Goal: Obtain resource: Download file/media

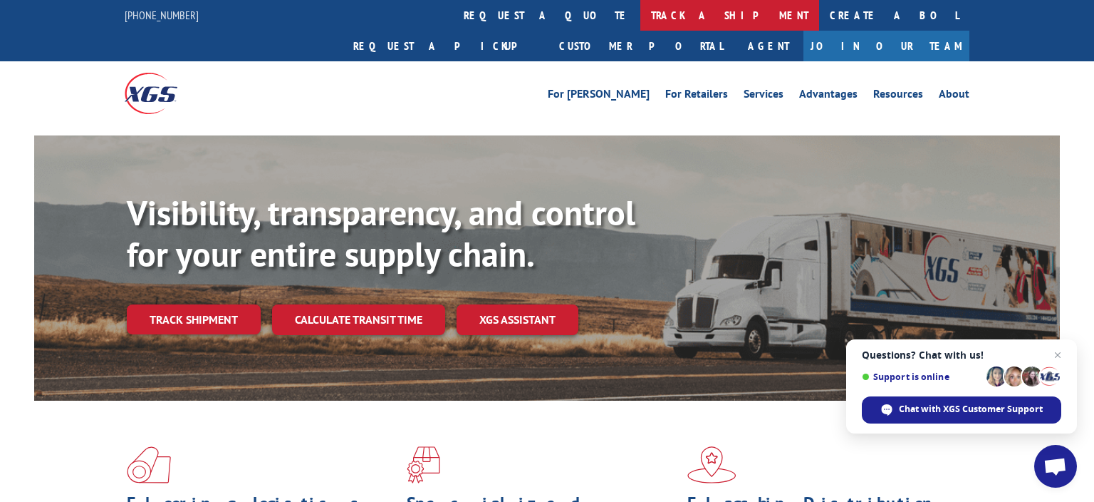
click at [641, 22] on link "track a shipment" at bounding box center [730, 15] width 179 height 31
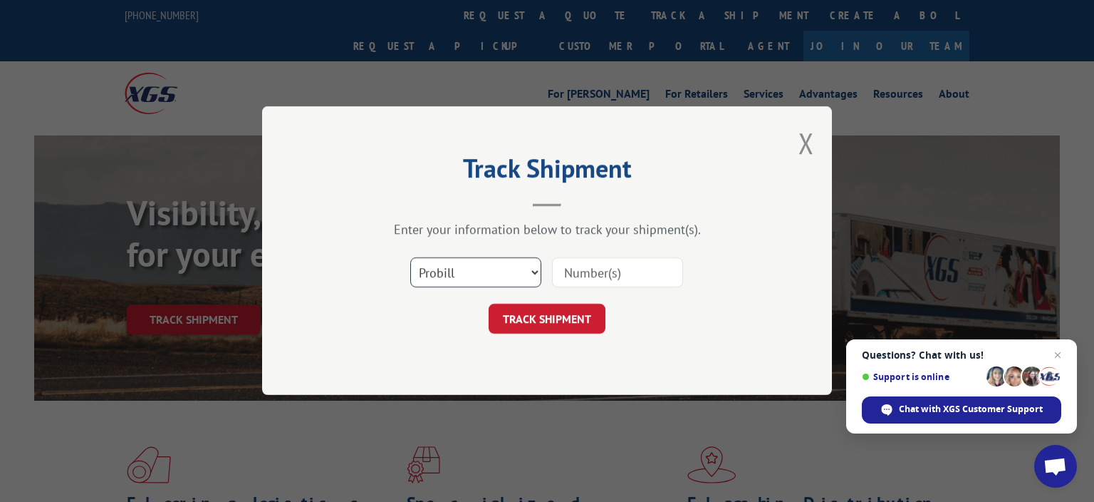
click at [410, 258] on select "Select category... Probill BOL PO" at bounding box center [475, 273] width 131 height 30
select select "bol"
click option "BOL" at bounding box center [0, 0] width 0 height 0
click at [306, 307] on div "Track Shipment Enter your information below to track your shipment(s). Select c…" at bounding box center [547, 250] width 570 height 289
click at [610, 274] on input at bounding box center [617, 273] width 131 height 30
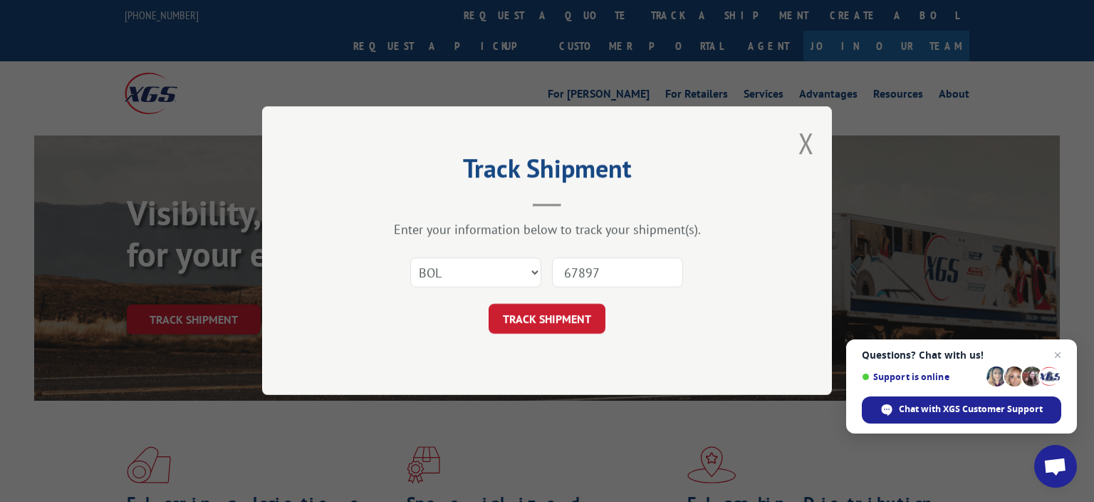
click at [276, 343] on div "Track Shipment Enter your information below to track your shipment(s). Select c…" at bounding box center [547, 250] width 570 height 289
click at [636, 280] on input "67897" at bounding box center [617, 273] width 131 height 30
type input "6789791"
click button "TRACK SHIPMENT" at bounding box center [547, 319] width 117 height 30
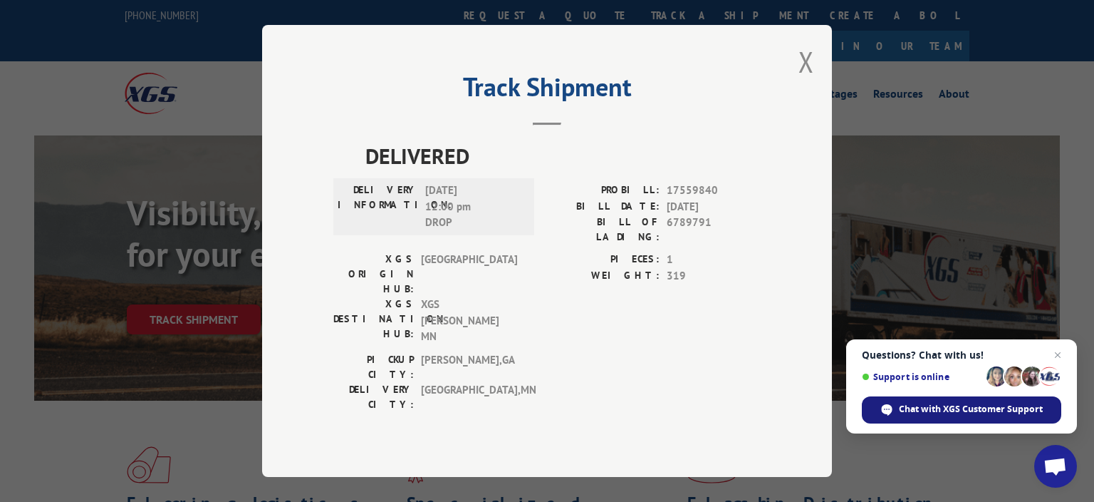
click at [960, 408] on span "Chat with XGS Customer Support" at bounding box center [971, 409] width 144 height 13
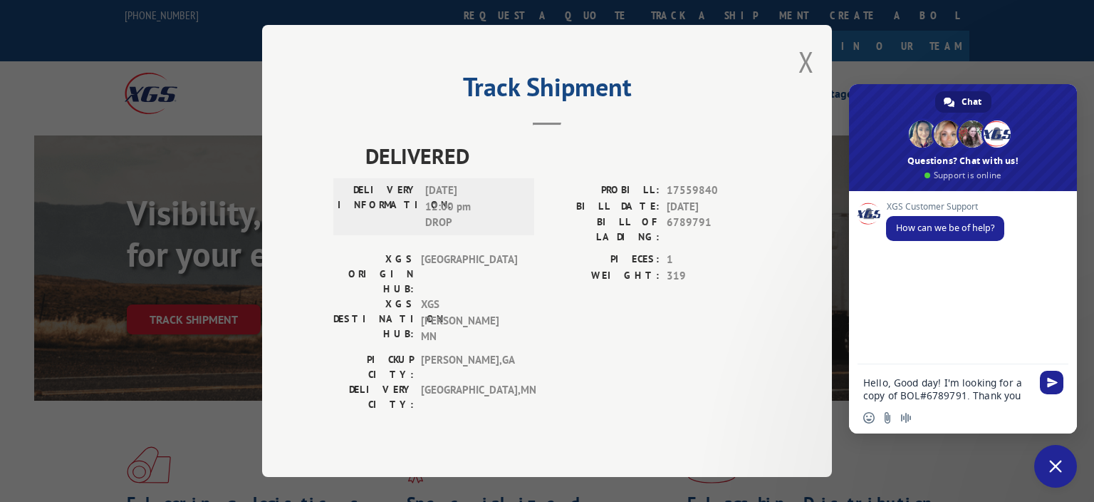
type textarea "Hello, Good day! I'm looking for a copy of BOL#6789791. Thank you!"
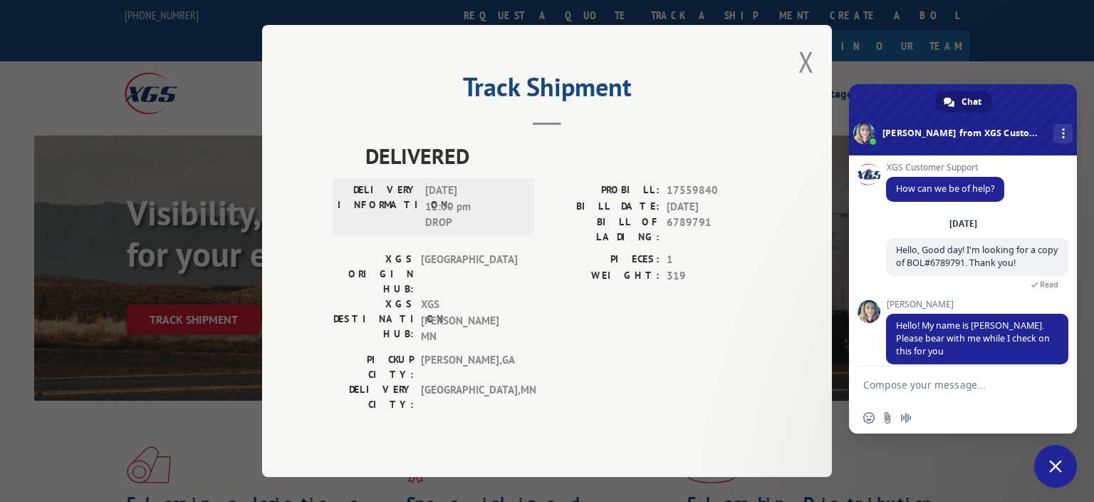
scroll to position [7, 0]
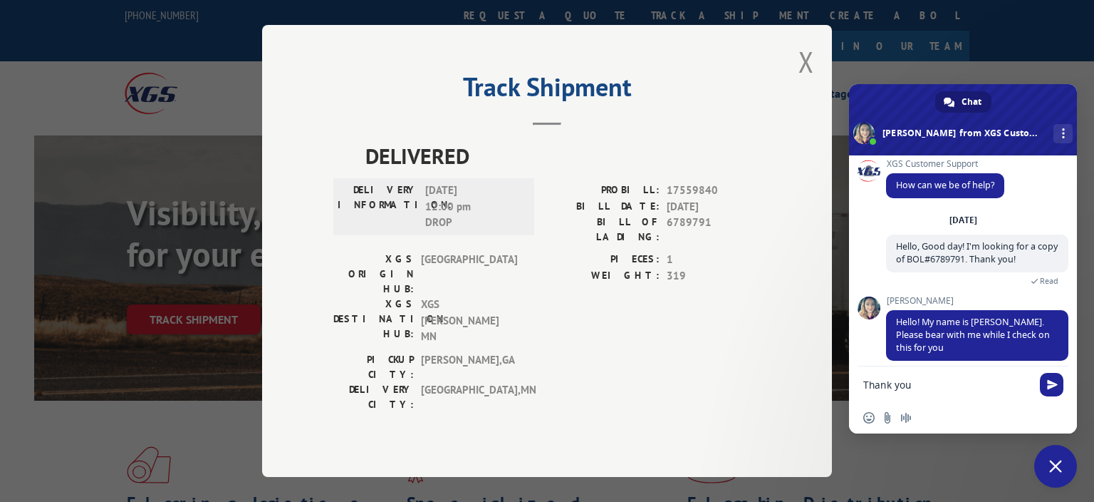
type textarea "Thank you!"
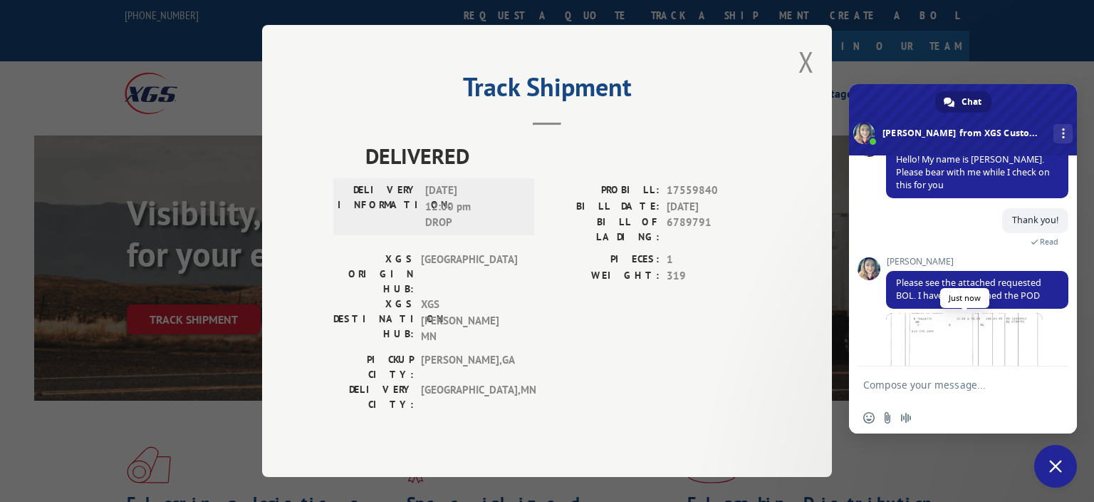
scroll to position [220, 0]
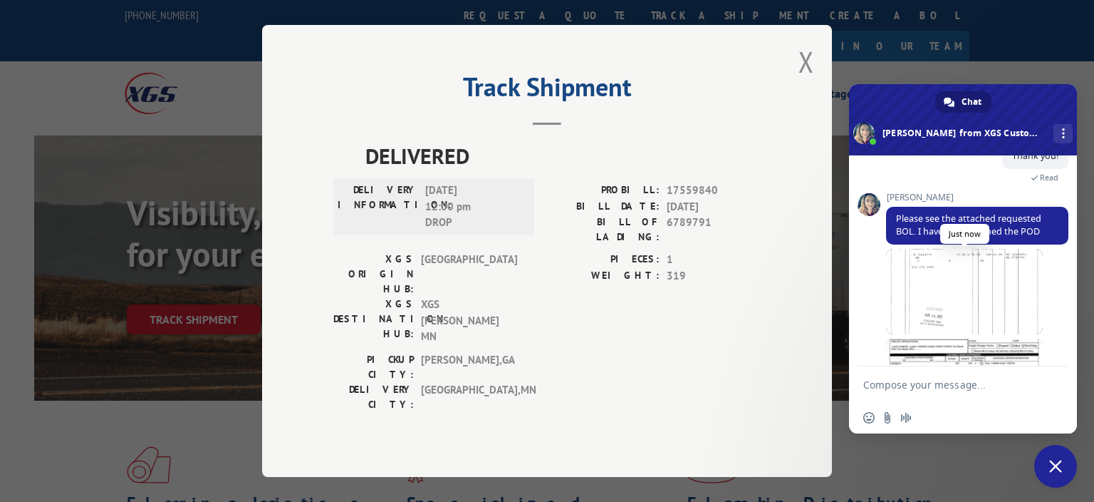
click at [1008, 287] on span at bounding box center [964, 292] width 157 height 86
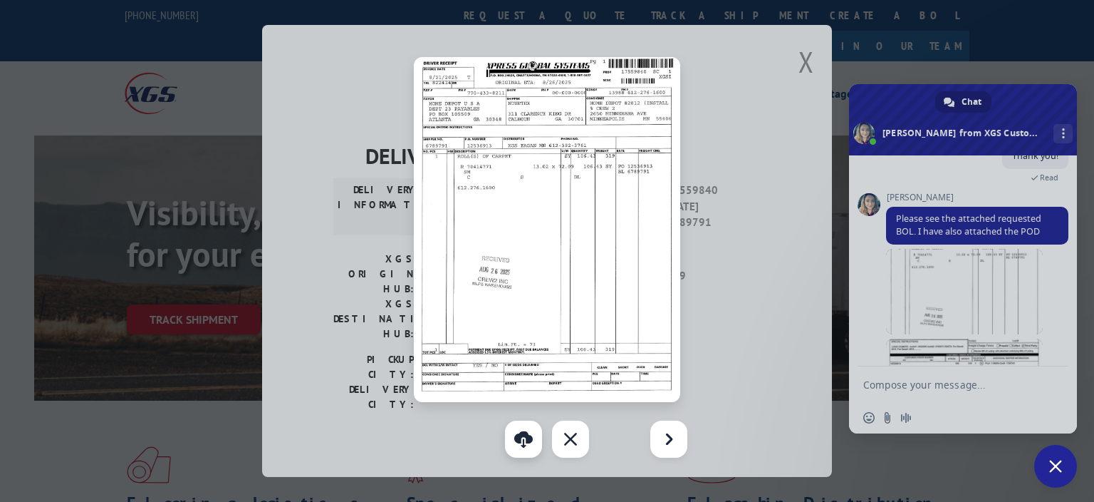
click at [525, 444] on link "Download" at bounding box center [523, 438] width 37 height 37
click at [810, 88] on div at bounding box center [547, 251] width 1094 height 502
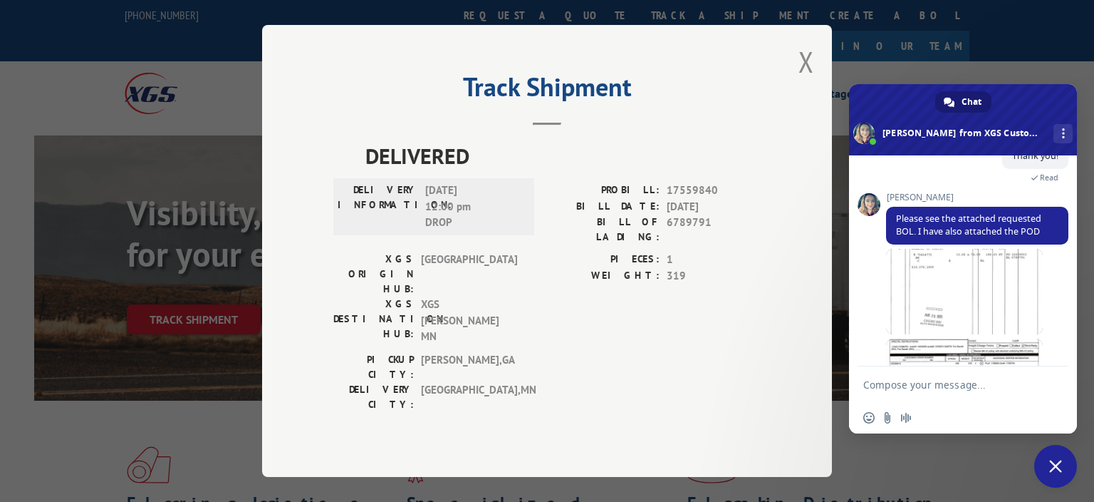
click at [927, 388] on textarea "Compose your message..." at bounding box center [948, 384] width 168 height 13
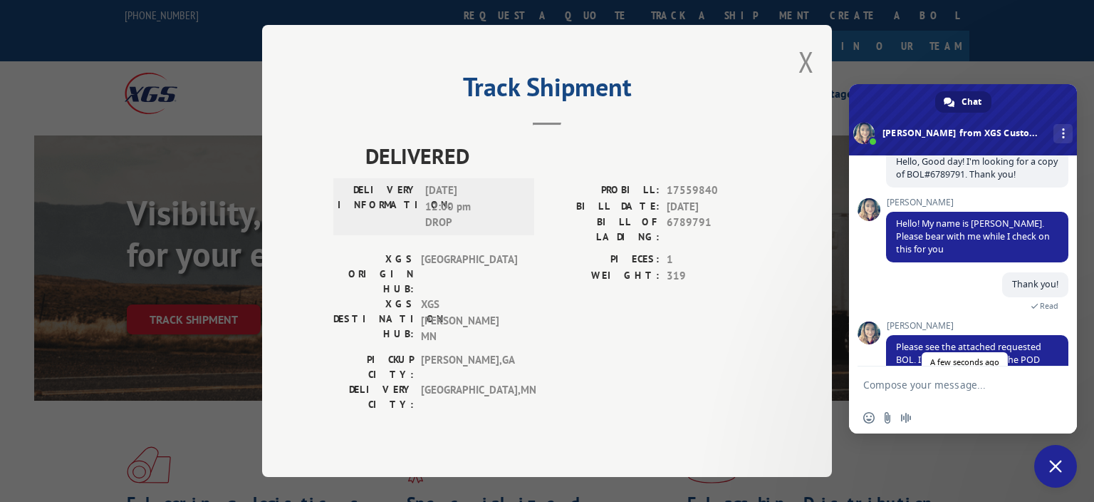
scroll to position [284, 0]
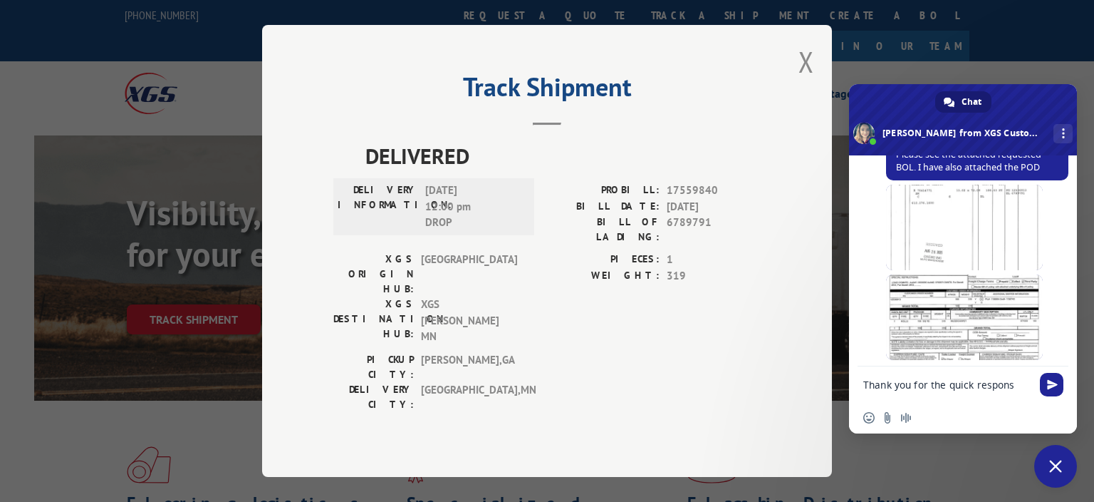
type textarea "Thank you for the quick response"
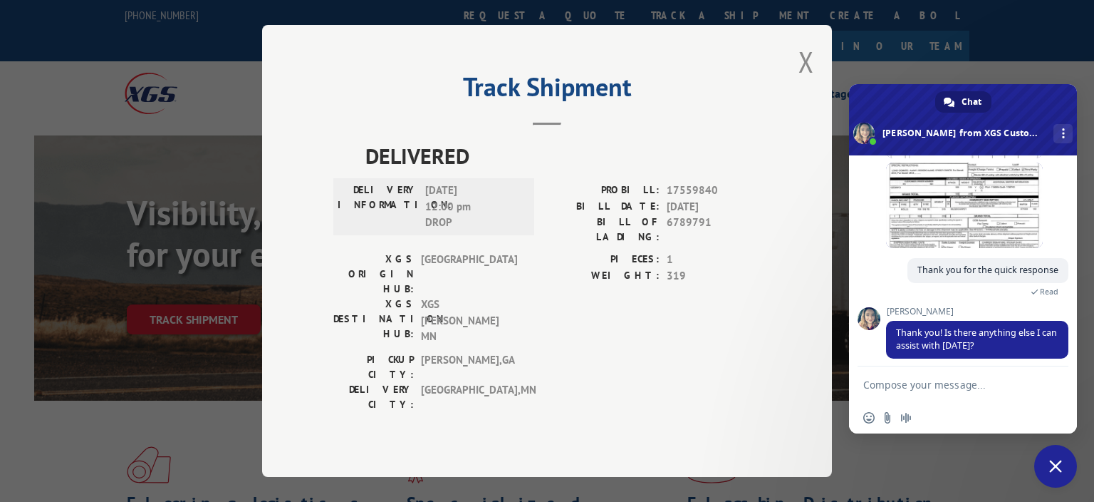
scroll to position [410, 0]
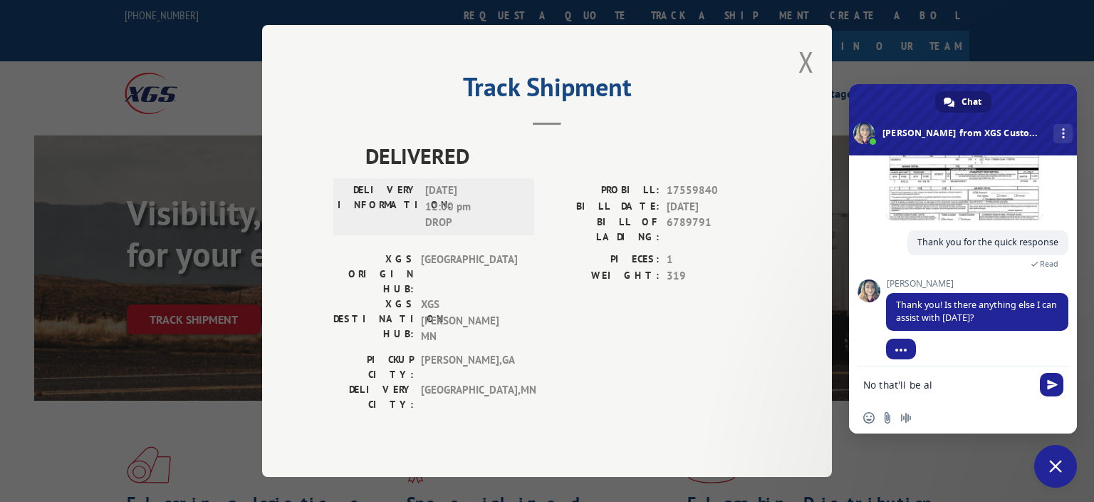
type textarea "No that'll be all"
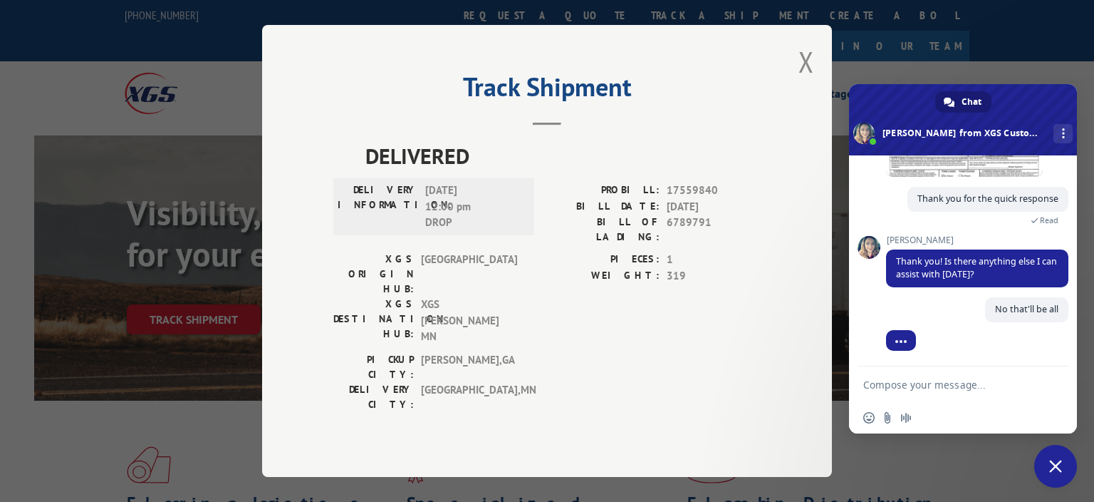
scroll to position [446, 0]
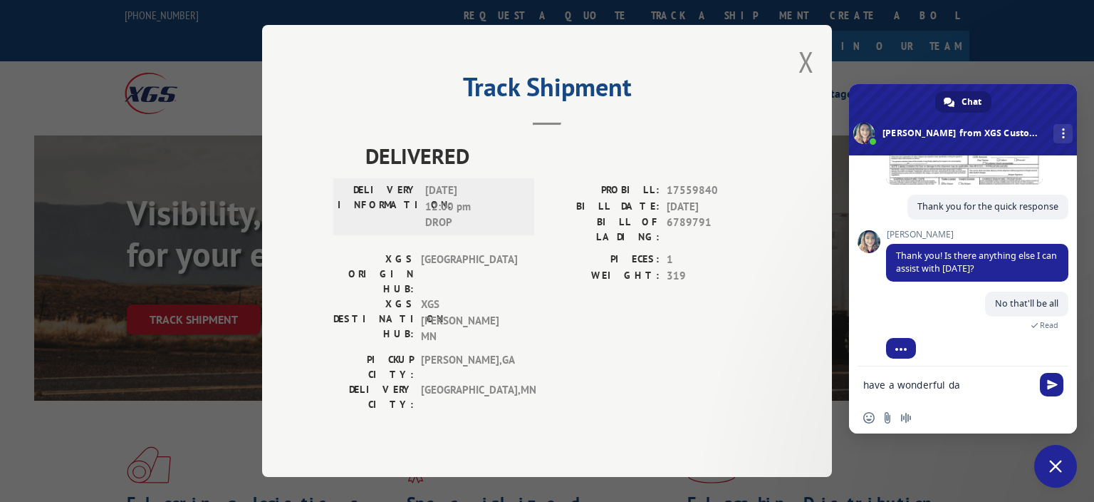
type textarea "have a wonderful day"
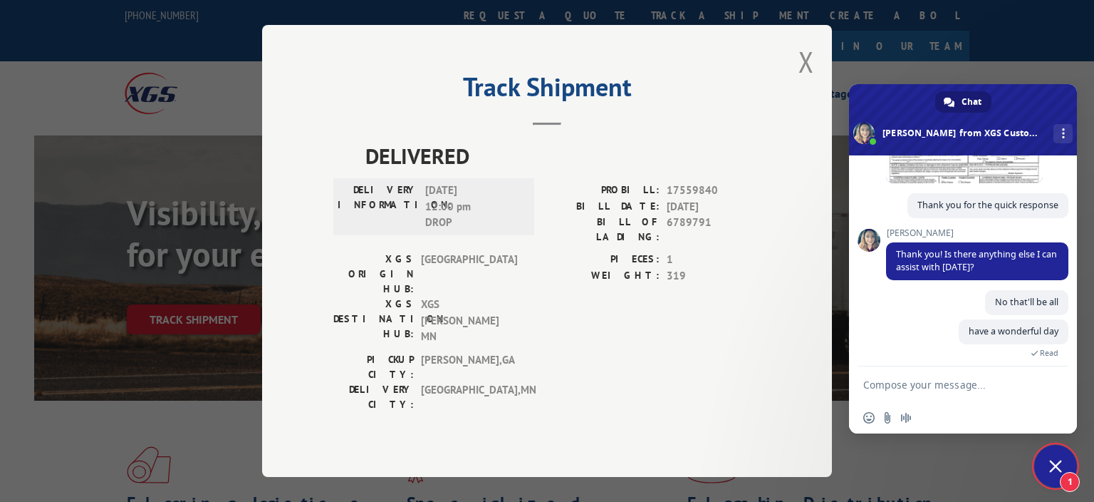
scroll to position [577, 0]
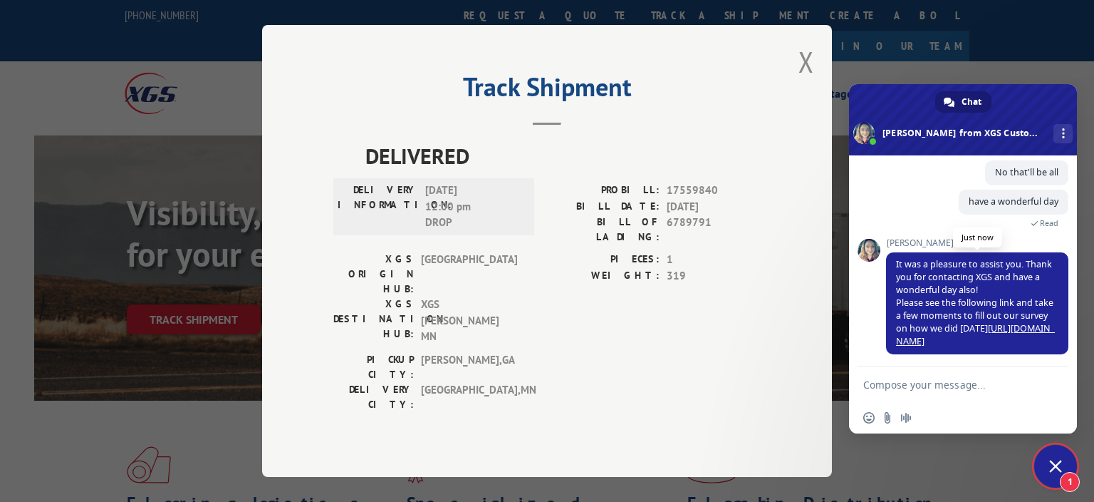
click at [1022, 322] on link "[URL][DOMAIN_NAME]" at bounding box center [975, 334] width 159 height 25
click at [911, 382] on textarea "Compose your message..." at bounding box center [948, 384] width 168 height 13
type textarea "Done"
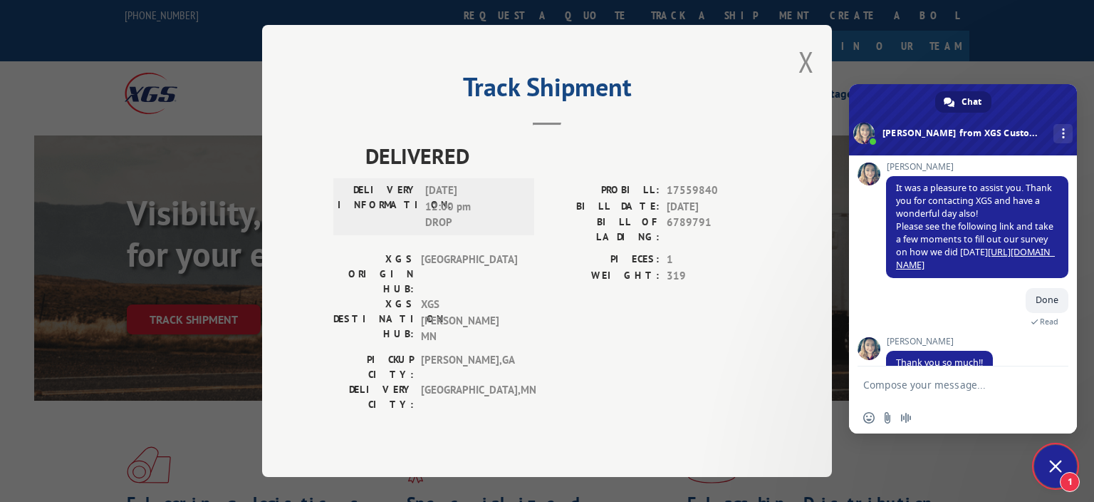
scroll to position [662, 0]
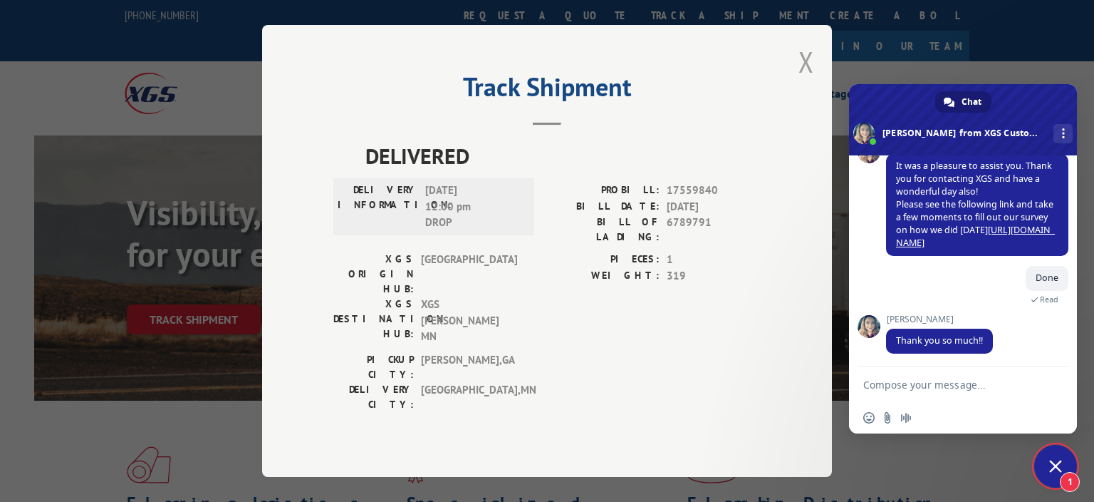
click at [804, 81] on button "Close modal" at bounding box center [807, 62] width 16 height 38
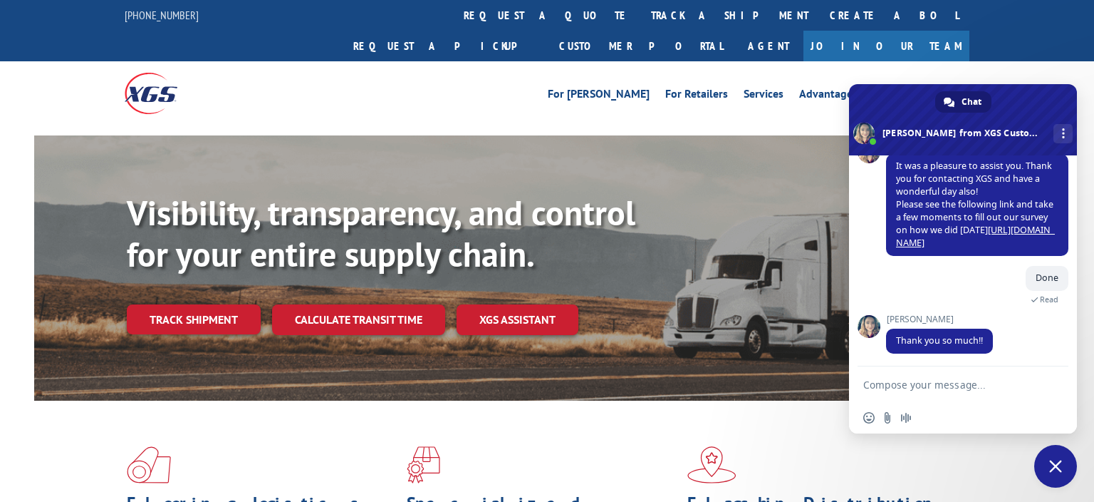
click at [1061, 469] on span "Close chat" at bounding box center [1056, 466] width 13 height 13
